Goal: Check status: Verify the current state of an ongoing process or item

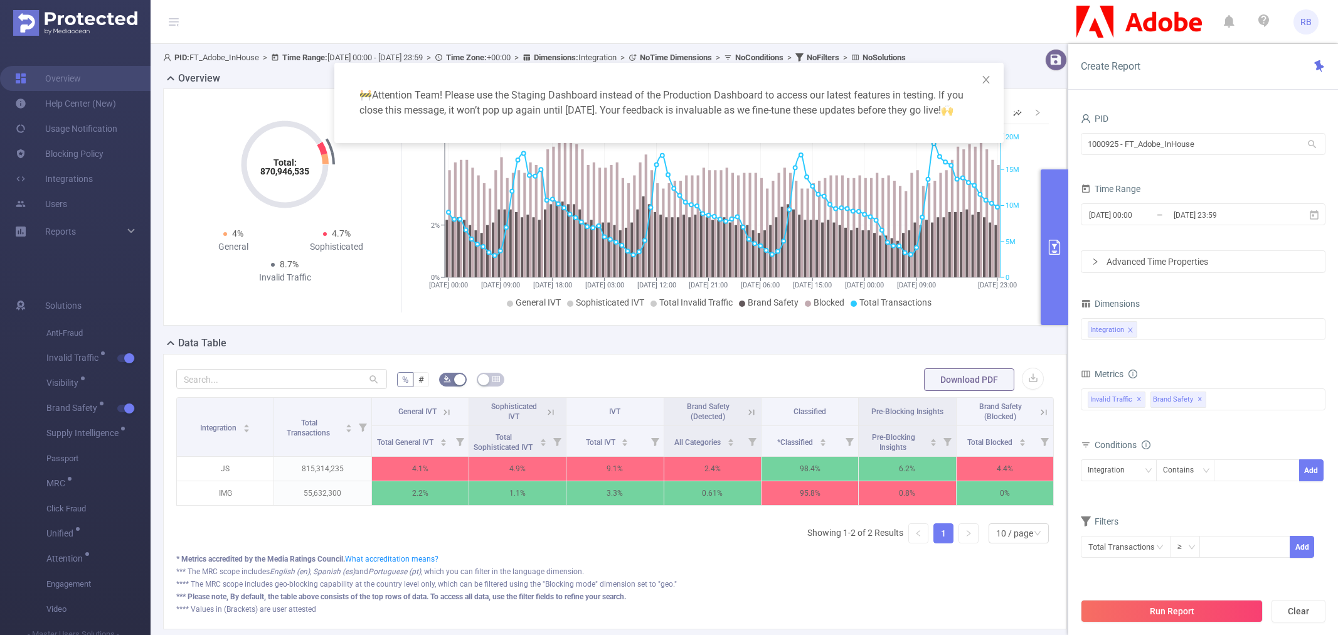
click at [1207, 152] on input "1000925 - FT_Adobe_InHouse" at bounding box center [1203, 144] width 245 height 22
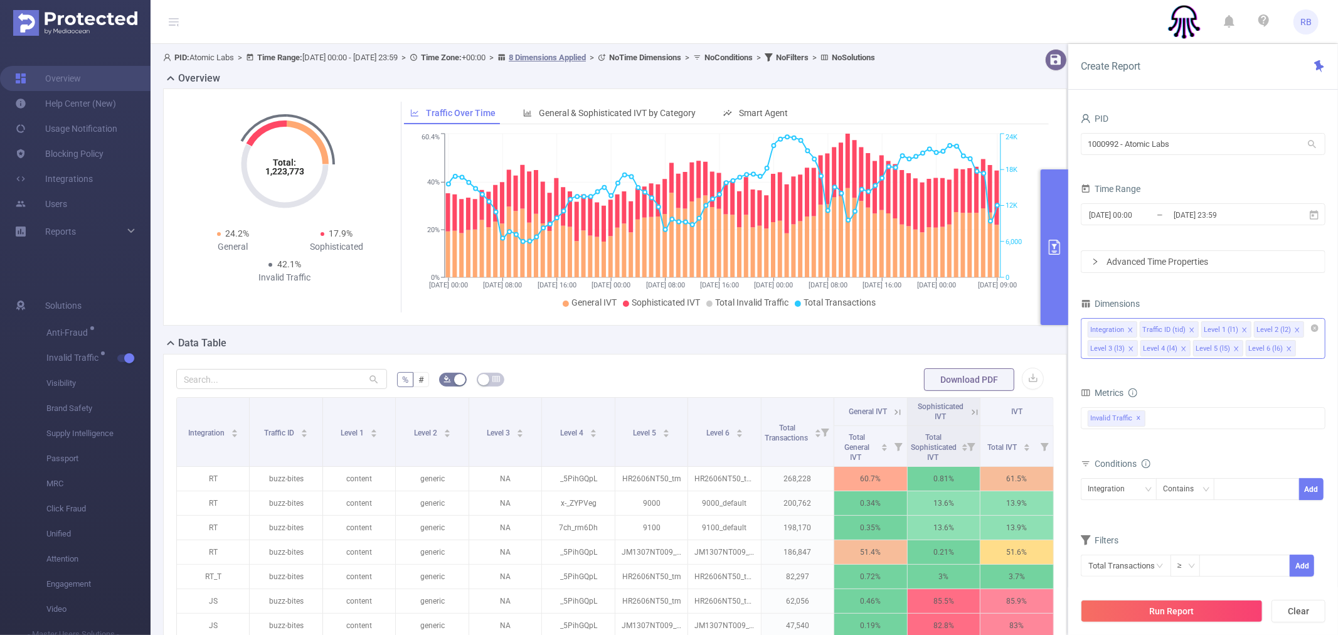
click at [1131, 348] on icon "icon: close" at bounding box center [1131, 349] width 6 height 6
drag, startPoint x: 1131, startPoint y: 348, endPoint x: 1125, endPoint y: 371, distance: 23.9
click at [1125, 371] on form "Dimensions Integration Traffic ID (tid) Level 1 (l1) Level 2 (l2) Level 4 (l4) …" at bounding box center [1203, 444] width 245 height 298
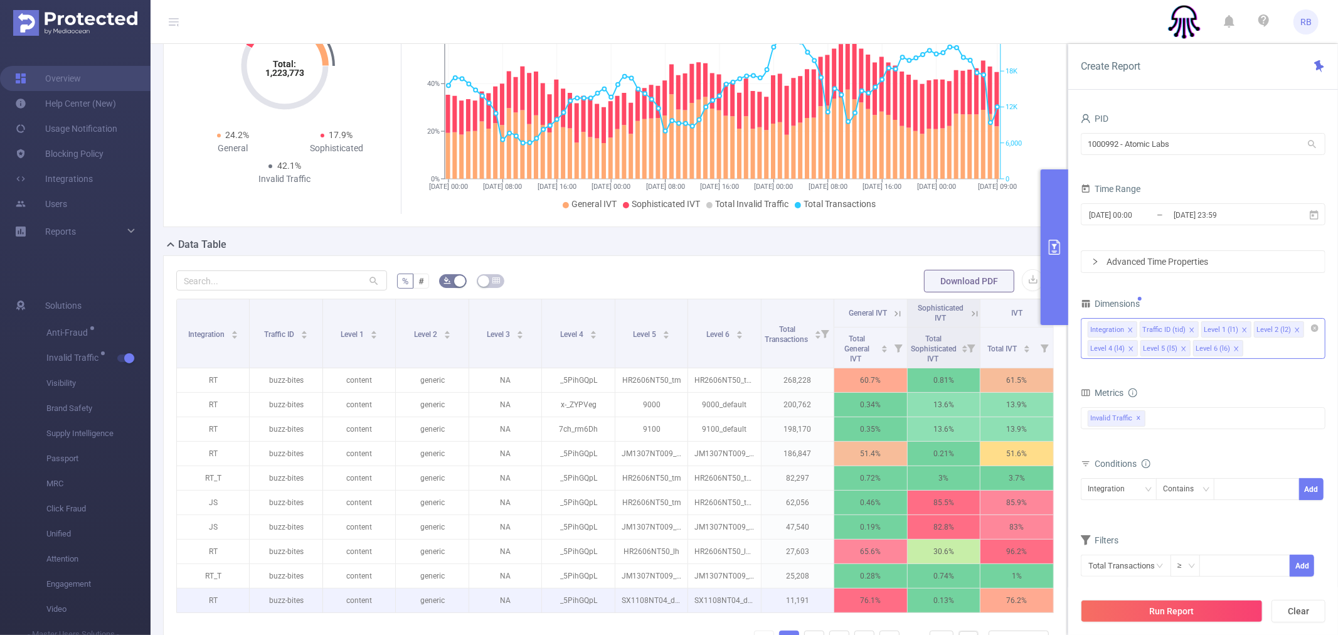
scroll to position [253, 0]
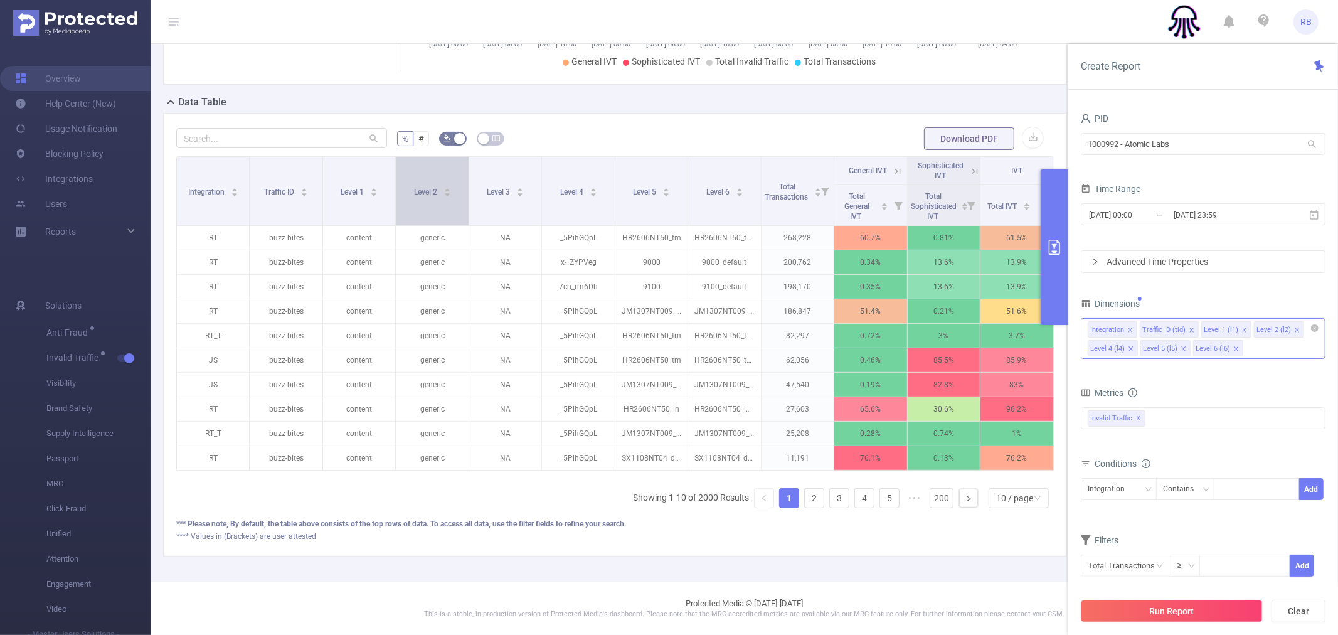
click at [414, 184] on div "Level 2" at bounding box center [432, 190] width 37 height 13
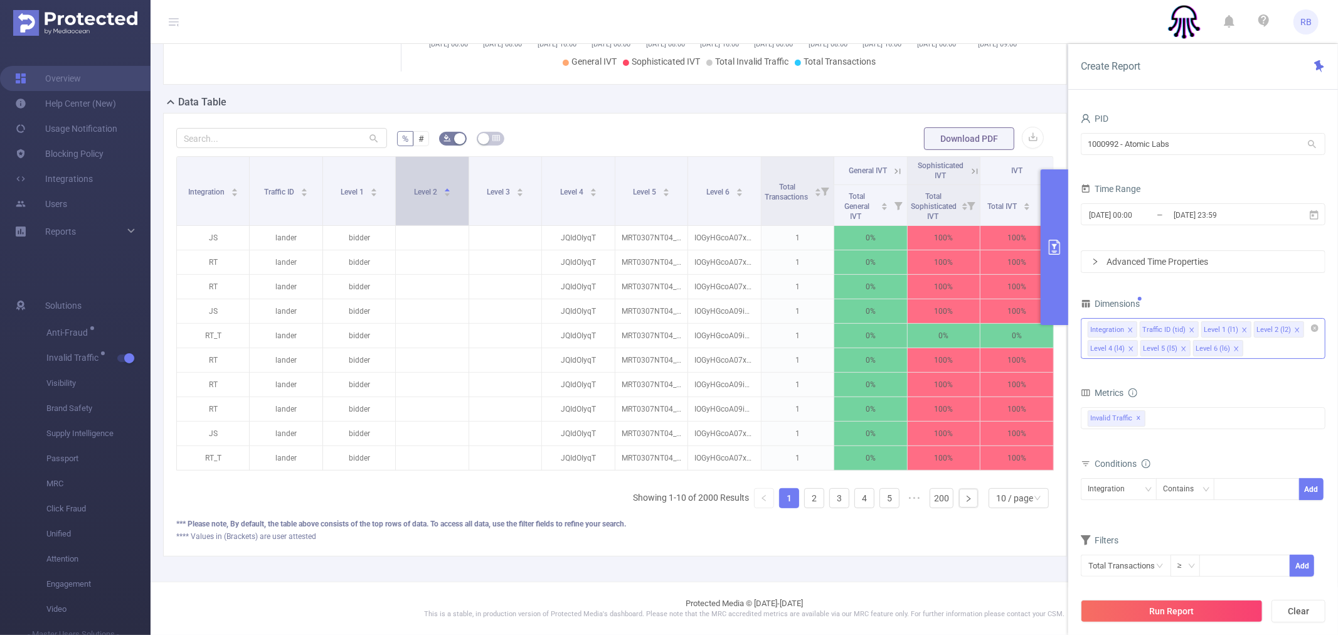
click at [417, 188] on span "Level 2" at bounding box center [426, 192] width 25 height 9
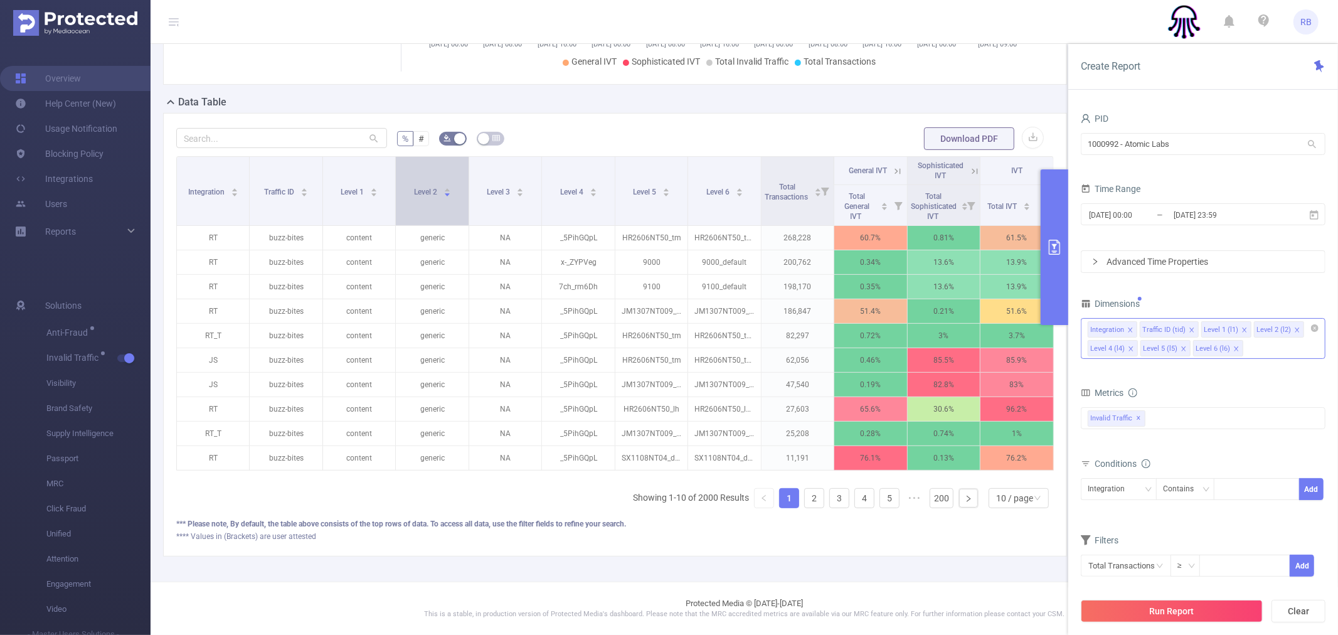
click at [417, 188] on span "Level 2" at bounding box center [426, 192] width 25 height 9
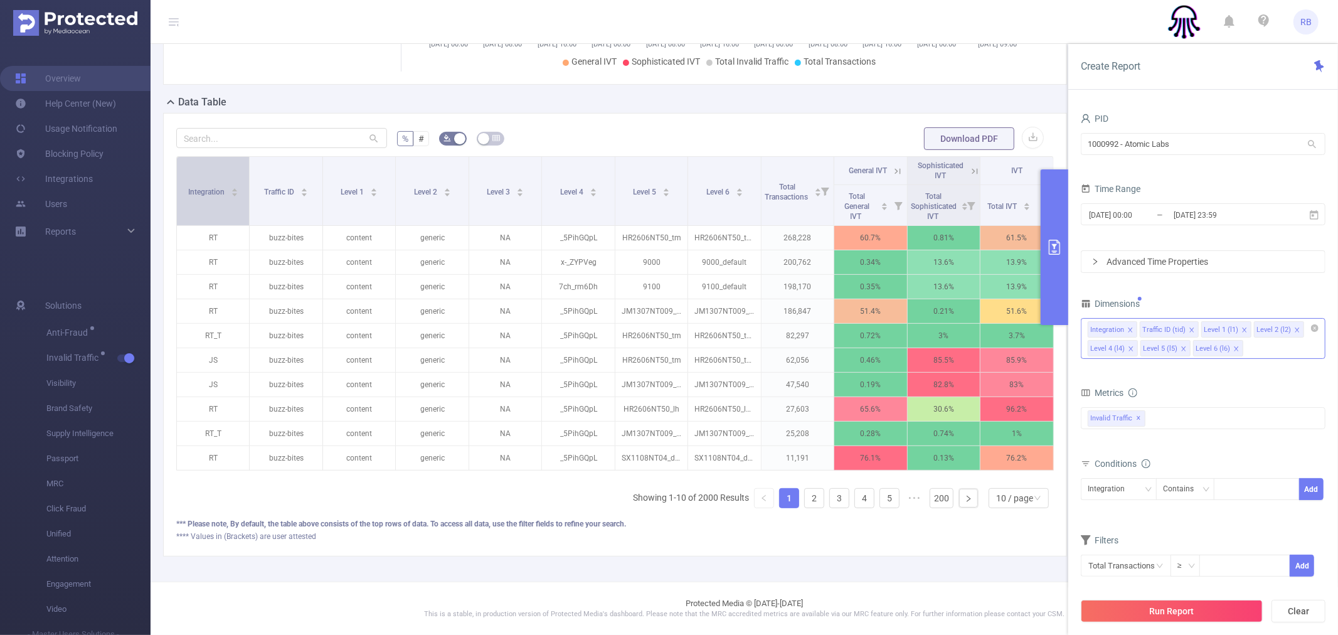
click at [216, 184] on div "Integration" at bounding box center [213, 190] width 50 height 13
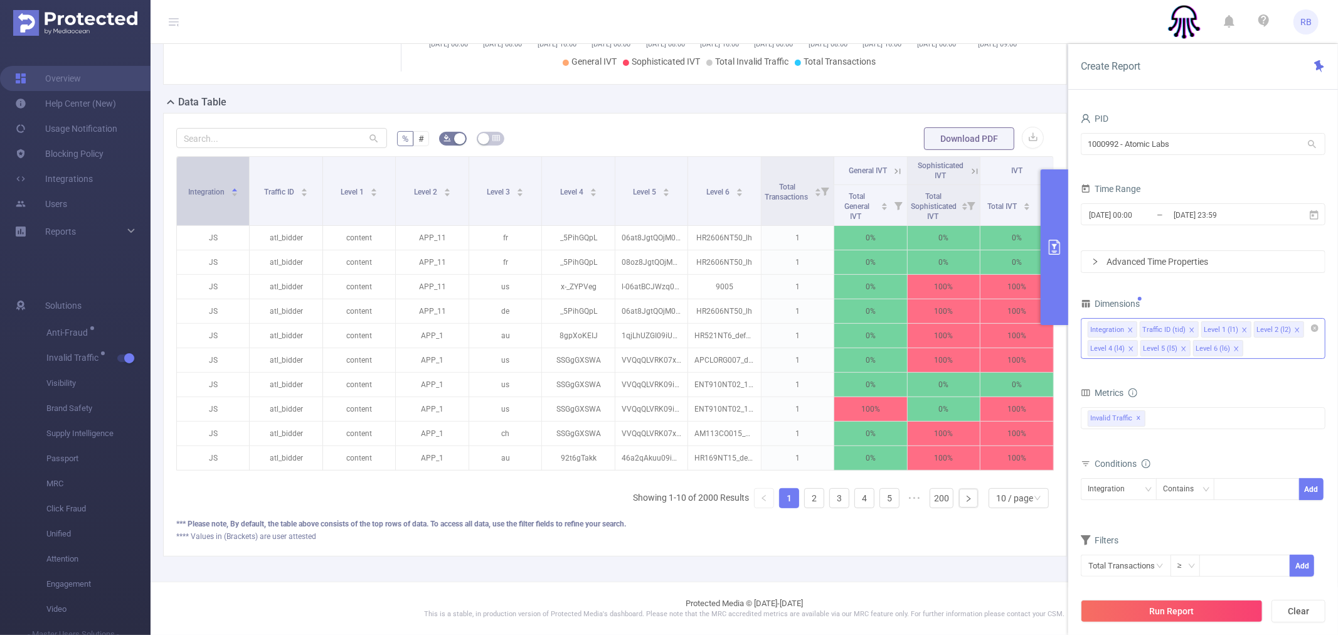
click at [216, 188] on span "Integration" at bounding box center [207, 192] width 38 height 9
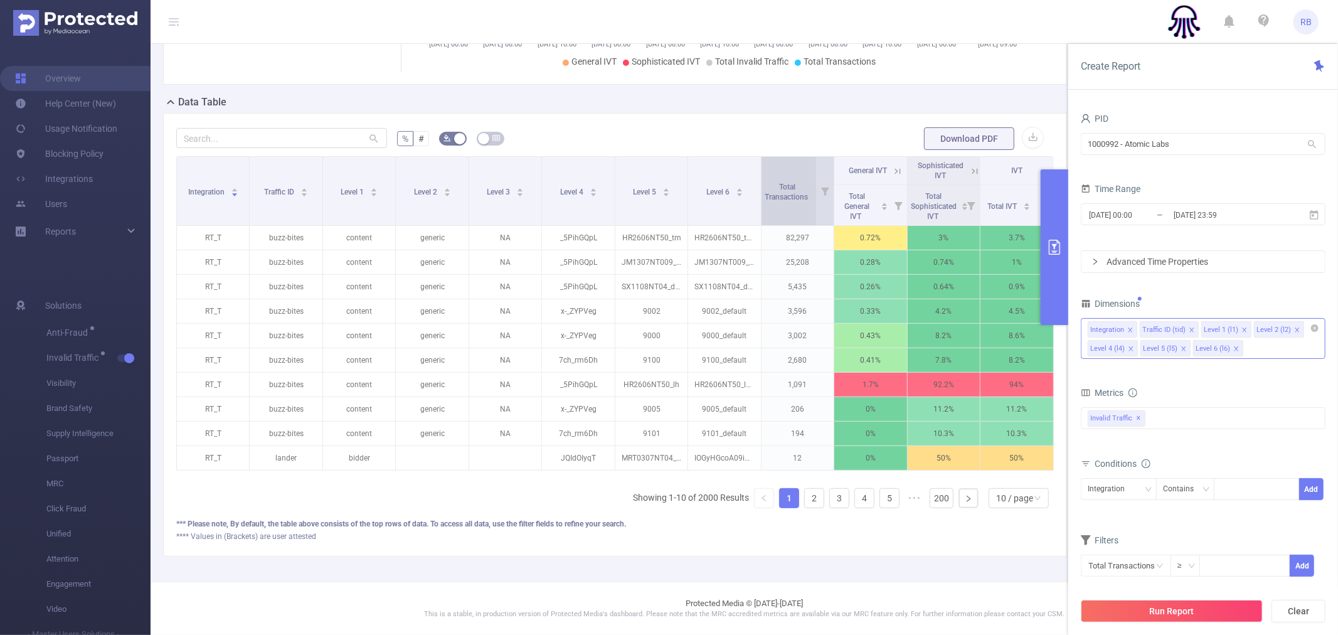
click at [767, 179] on span "Total Transactions" at bounding box center [787, 190] width 45 height 23
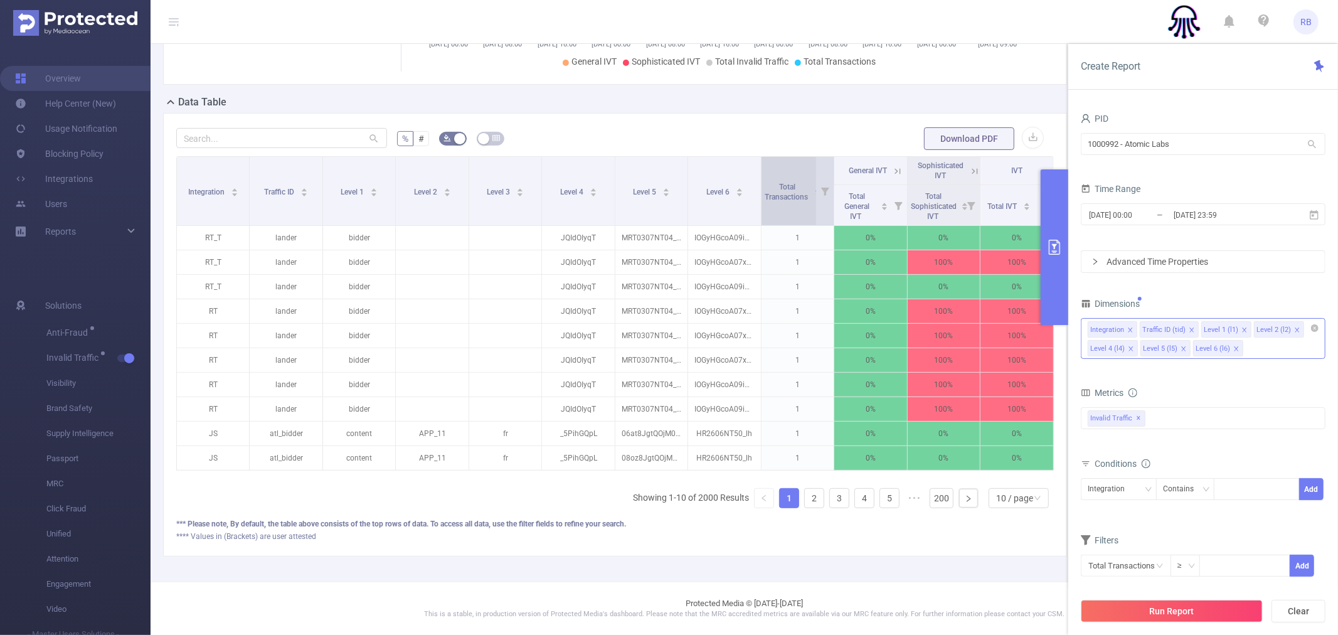
click at [767, 179] on span "Total Transactions" at bounding box center [787, 190] width 45 height 23
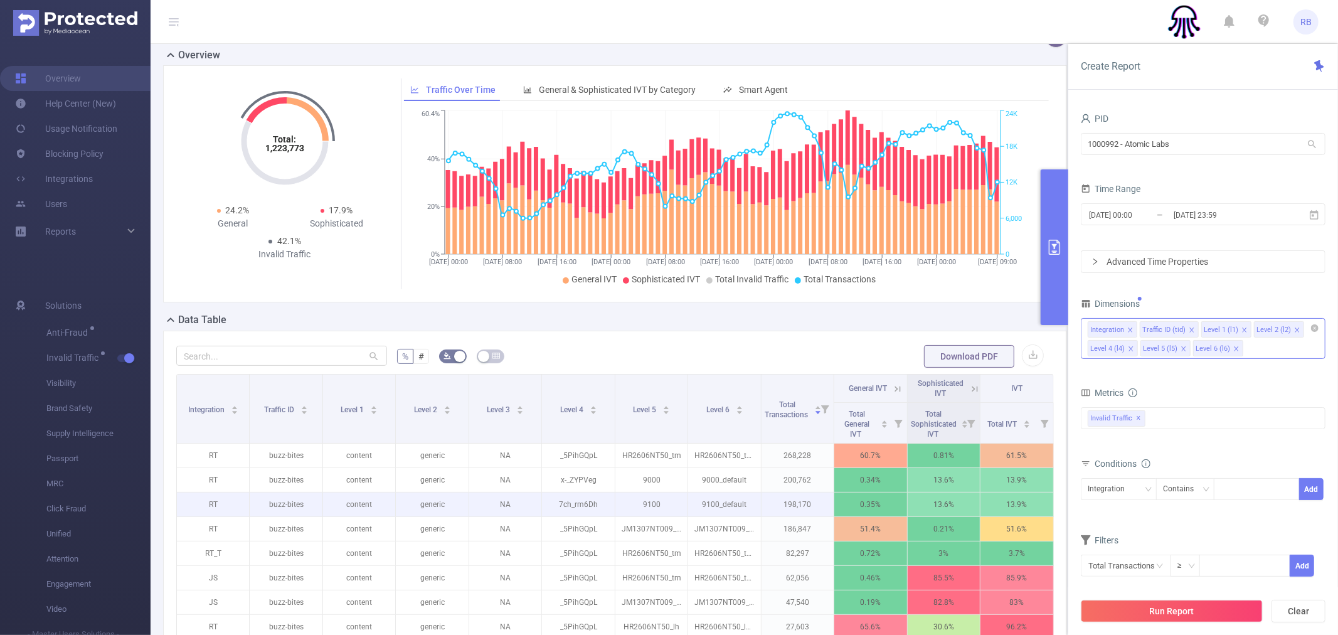
scroll to position [0, 0]
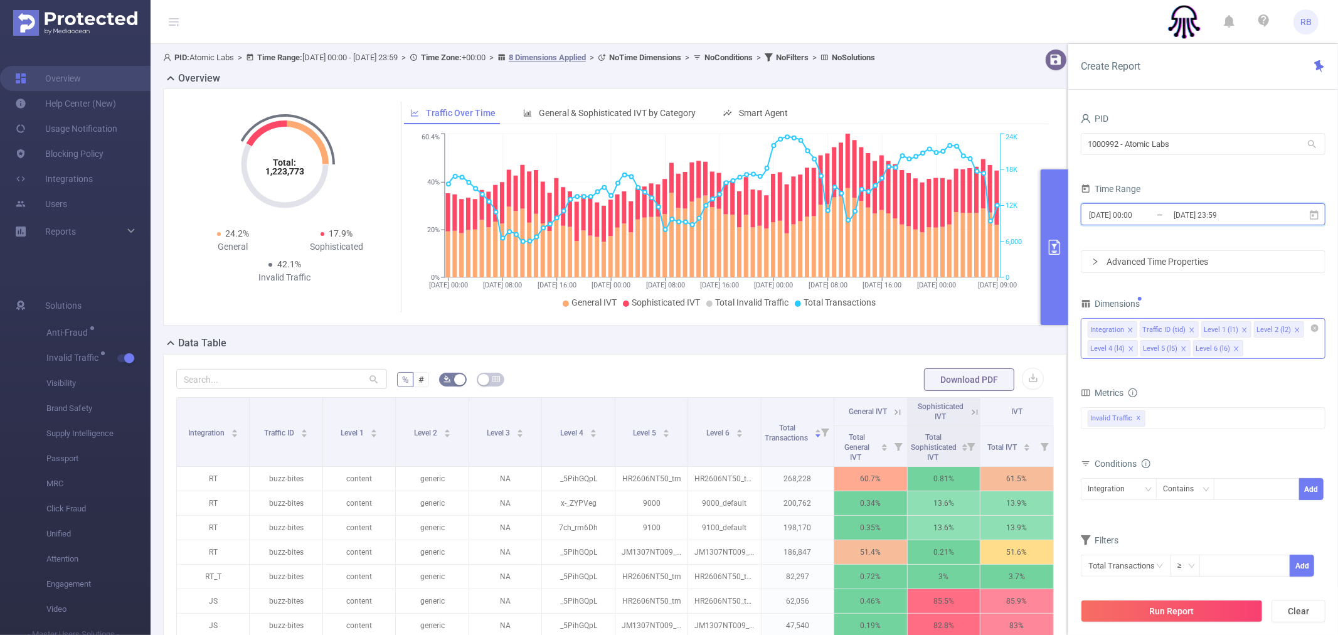
click at [1176, 223] on span "2025-08-23 00:00 _ 2025-08-26 23:59" at bounding box center [1203, 214] width 245 height 22
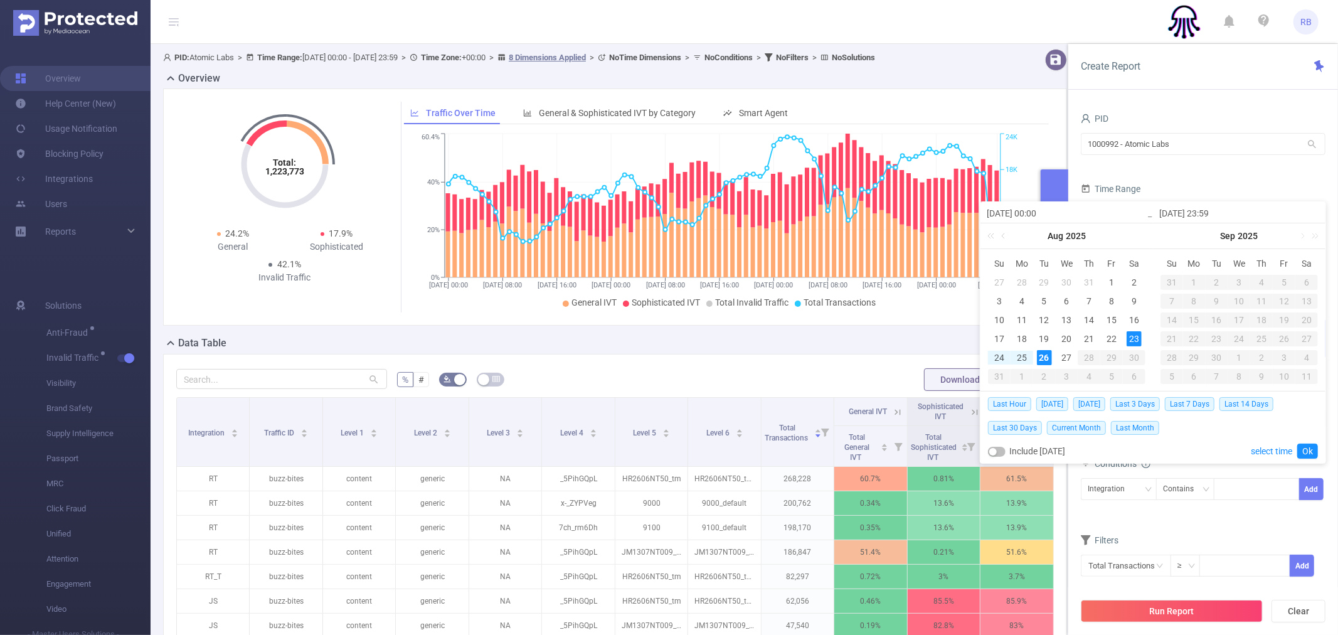
click at [1184, 183] on div "Time Range" at bounding box center [1203, 190] width 245 height 21
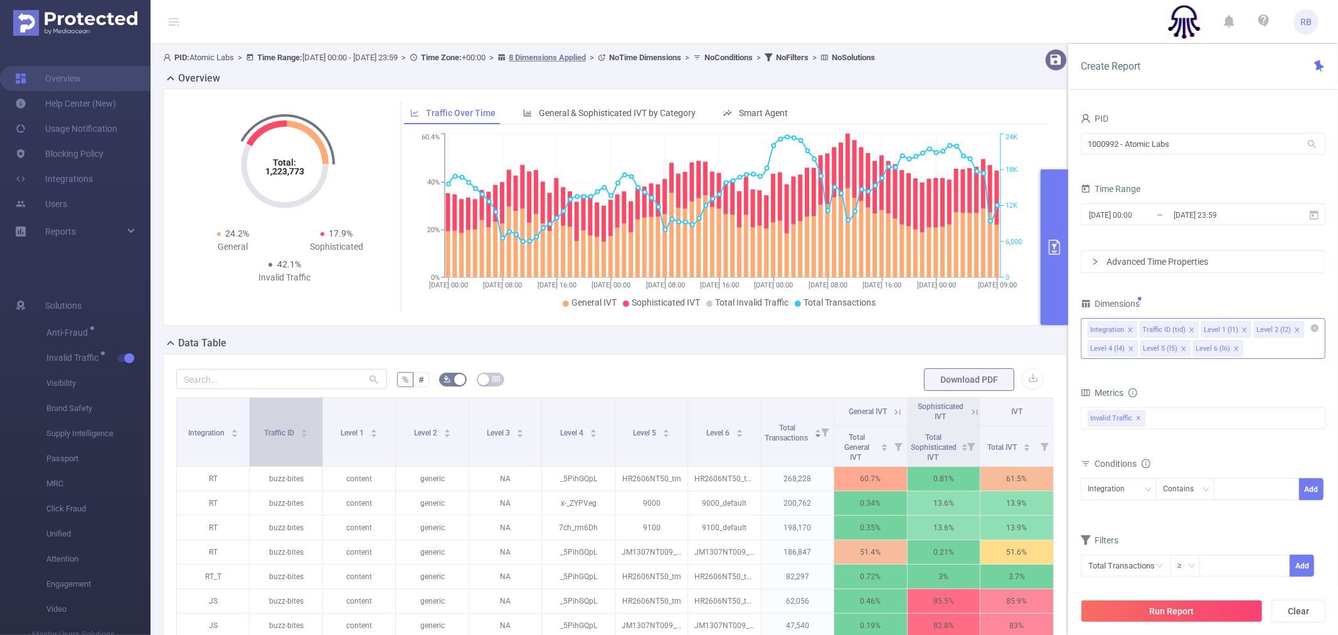
click at [285, 434] on span "Traffic ID" at bounding box center [280, 432] width 32 height 9
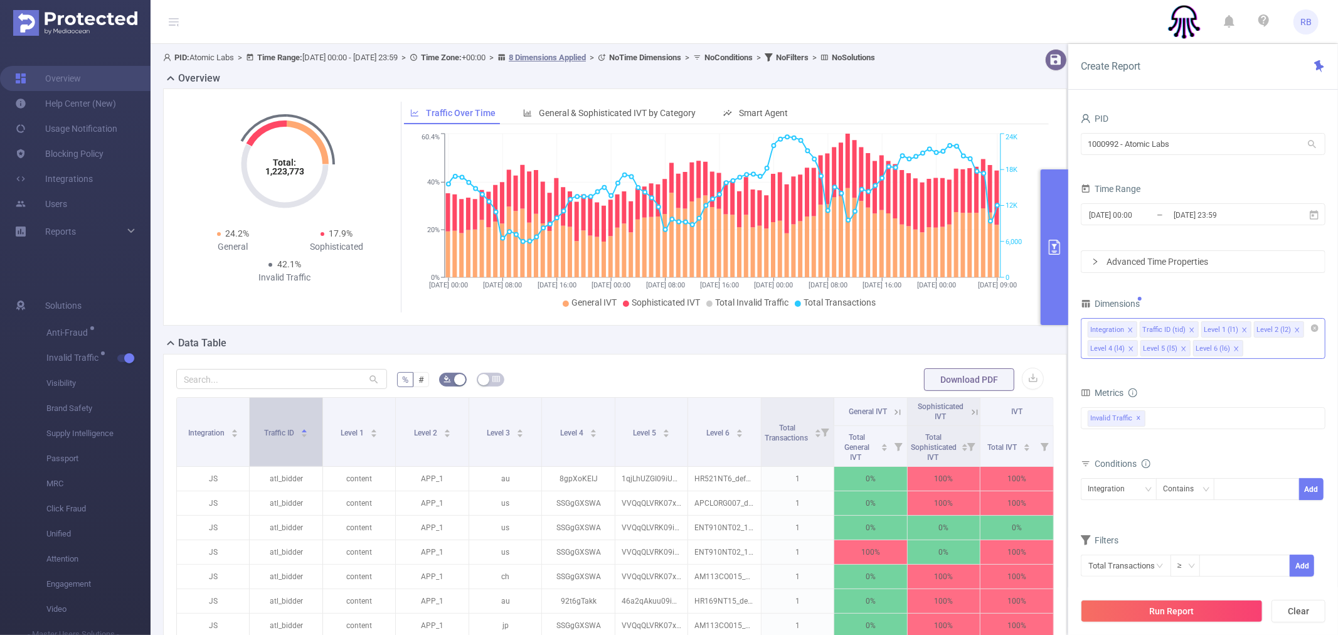
click at [285, 434] on span "Traffic ID" at bounding box center [280, 432] width 32 height 9
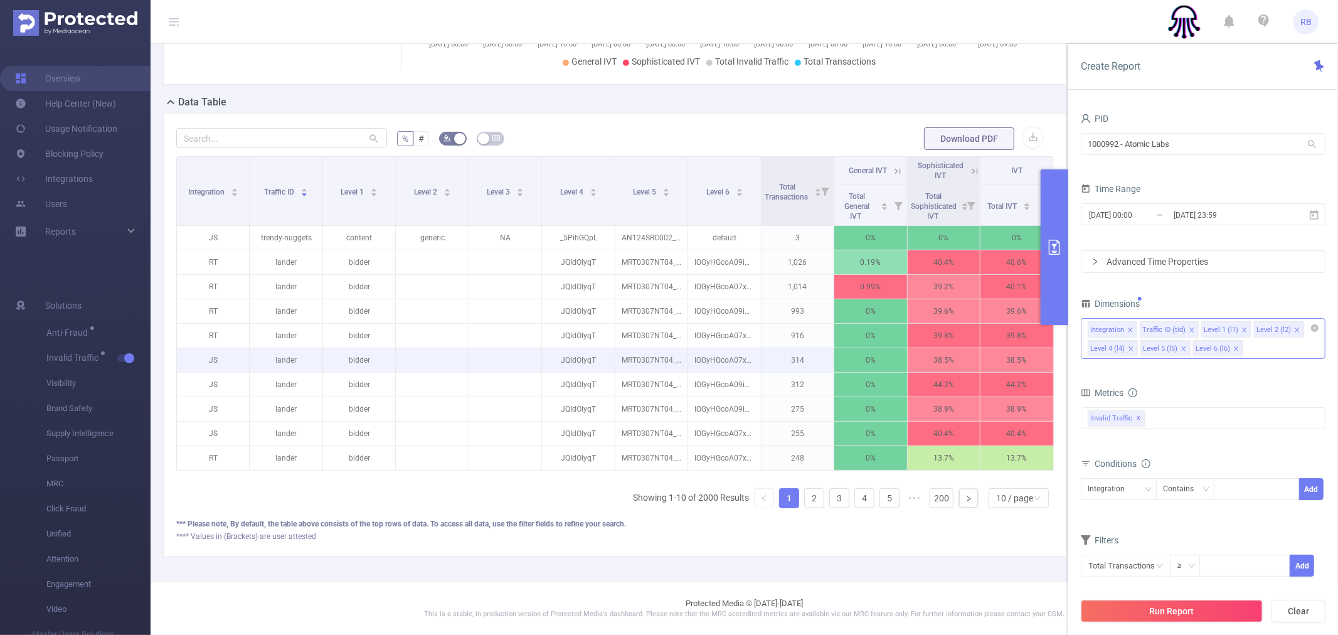
scroll to position [253, 0]
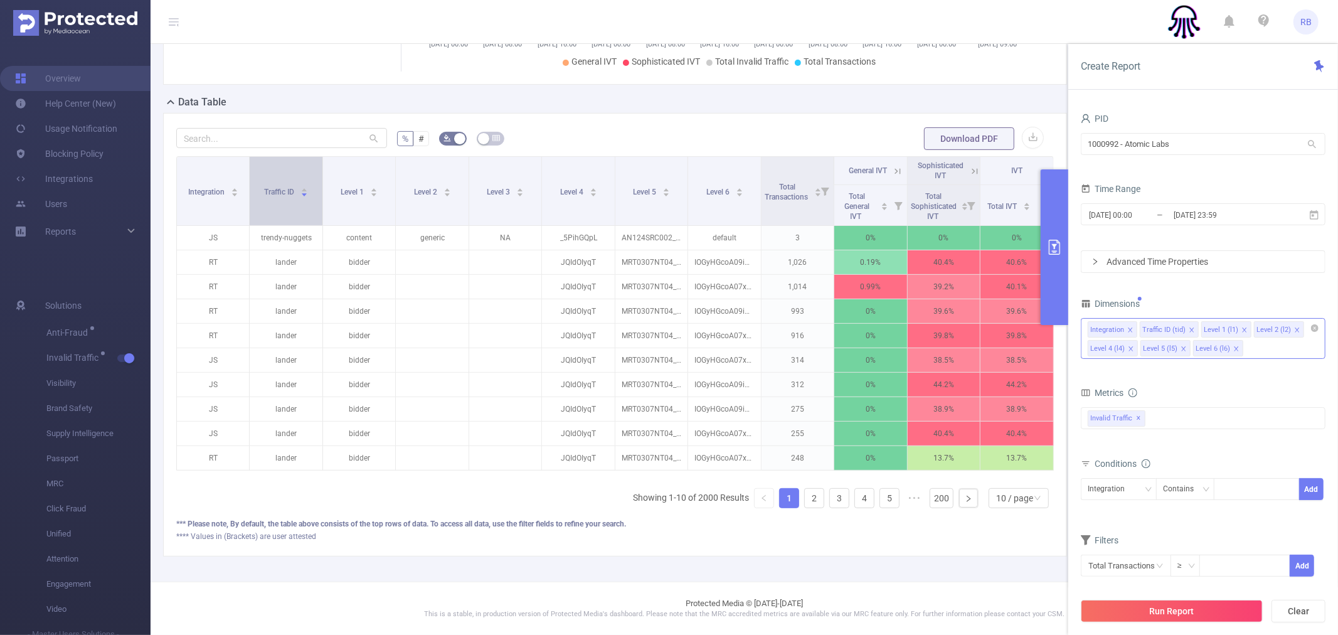
click at [287, 184] on span "Traffic ID" at bounding box center [280, 190] width 32 height 13
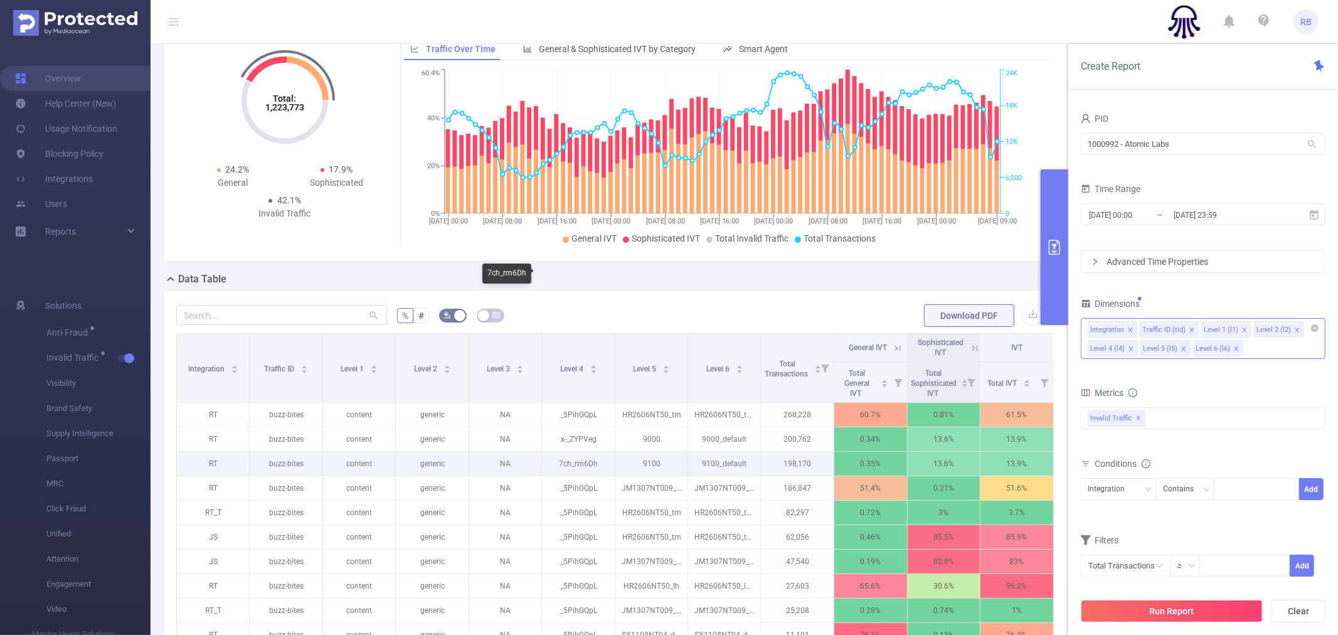
scroll to position [0, 0]
